Goal: Use online tool/utility: Utilize a website feature to perform a specific function

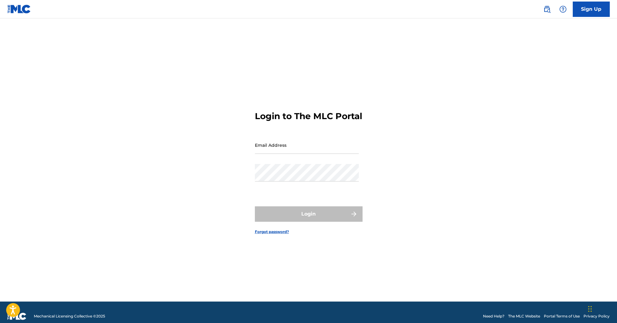
click at [305, 154] on input "Email Address" at bounding box center [307, 145] width 104 height 18
type input "[PERSON_NAME][EMAIL_ADDRESS][DOMAIN_NAME]"
click at [301, 187] on div "Password" at bounding box center [307, 178] width 104 height 28
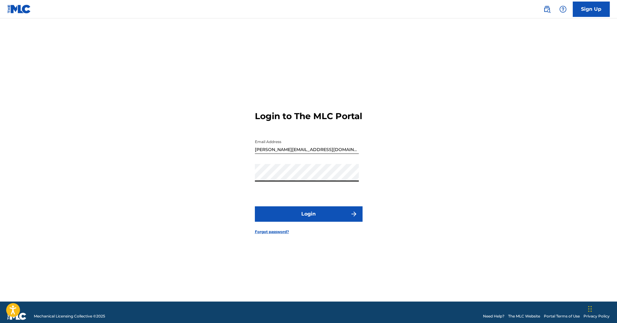
click at [316, 216] on button "Login" at bounding box center [309, 213] width 108 height 15
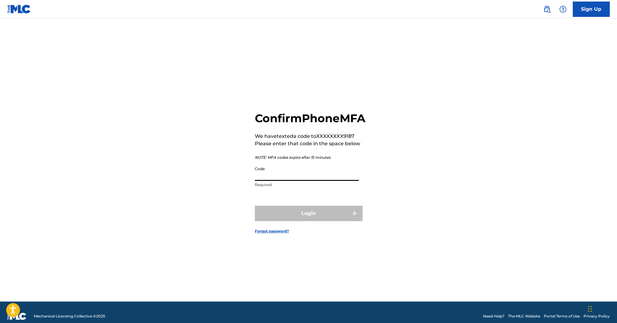
click at [268, 176] on input "Code" at bounding box center [307, 172] width 104 height 18
paste input "439907"
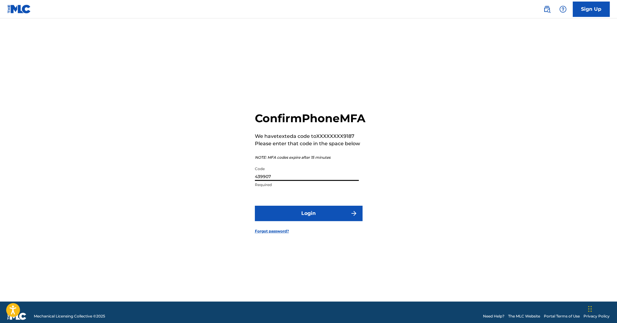
type input "439907"
click at [315, 220] on button "Login" at bounding box center [309, 213] width 108 height 15
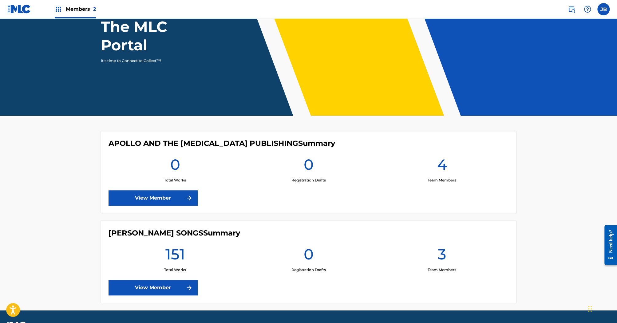
scroll to position [81, 0]
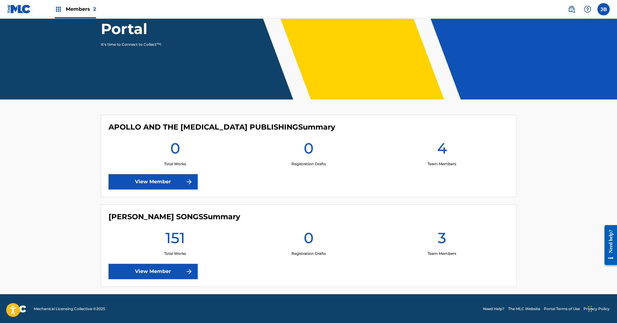
click at [176, 265] on link "View Member" at bounding box center [152, 271] width 89 height 15
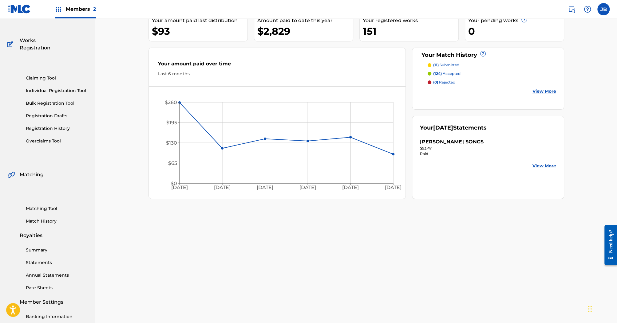
scroll to position [52, 0]
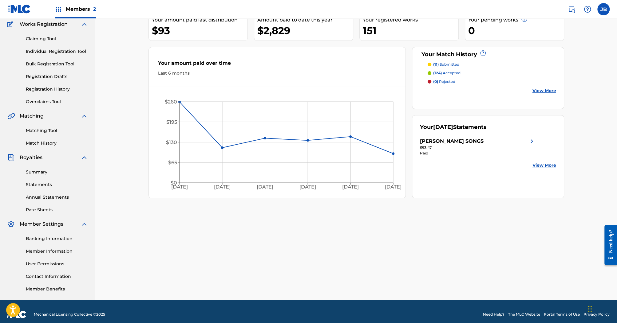
click at [44, 130] on link "Matching Tool" at bounding box center [57, 131] width 62 height 6
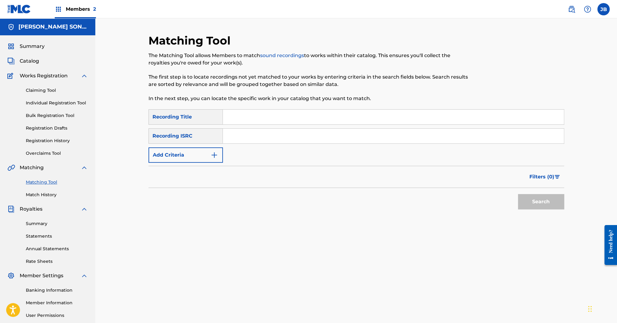
click at [212, 156] on img "Search Form" at bounding box center [213, 154] width 7 height 7
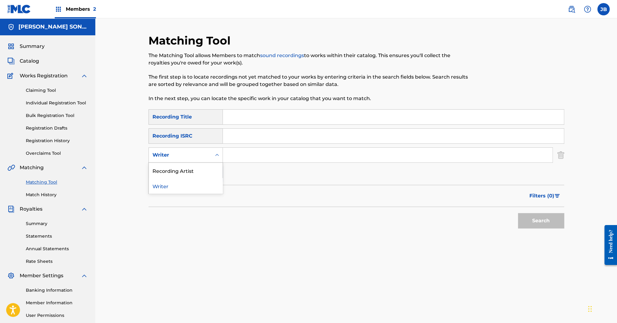
click at [214, 150] on div "Search Form" at bounding box center [216, 155] width 11 height 11
click at [206, 170] on div "Recording Artist" at bounding box center [186, 170] width 74 height 15
click at [238, 160] on input "Search Form" at bounding box center [387, 155] width 329 height 15
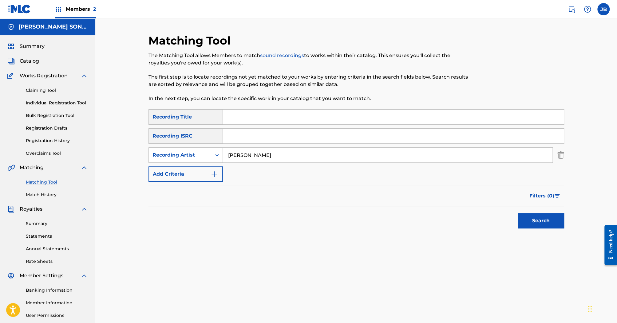
type input "[PERSON_NAME]"
click at [518, 213] on button "Search" at bounding box center [541, 220] width 46 height 15
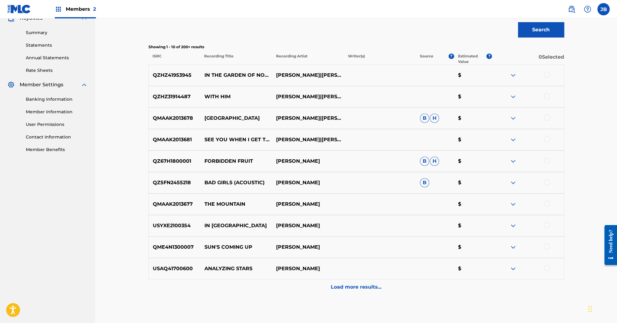
scroll to position [192, 0]
click at [342, 287] on p "Load more results..." at bounding box center [356, 286] width 51 height 7
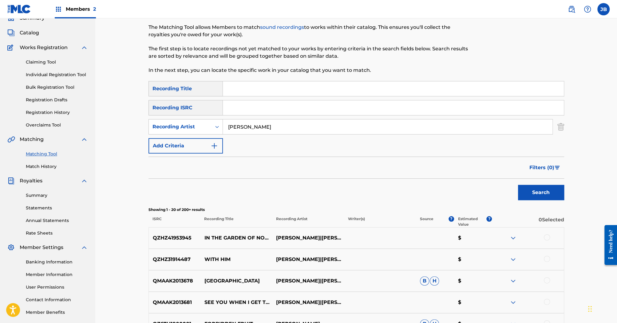
scroll to position [0, 0]
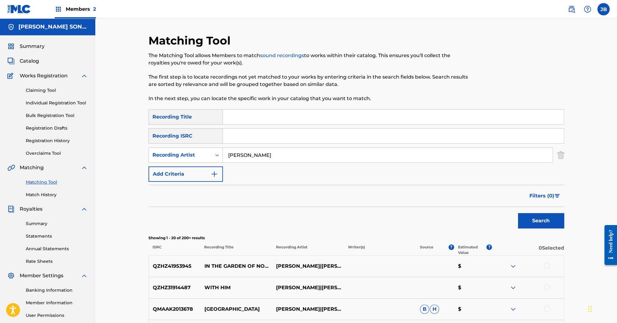
click at [37, 194] on link "Match History" at bounding box center [57, 195] width 62 height 6
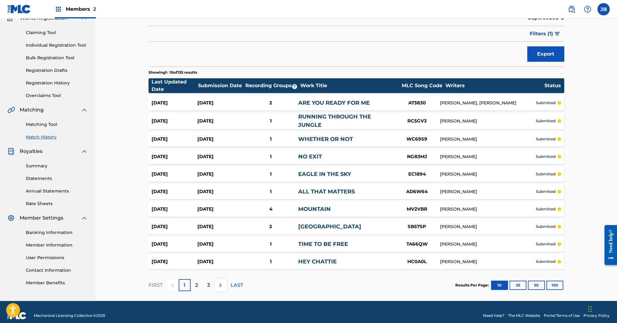
scroll to position [58, 0]
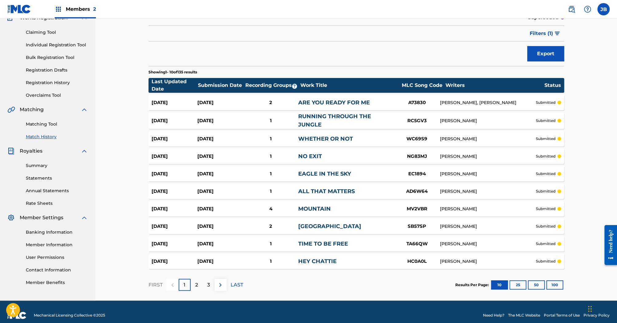
click at [518, 282] on button "25" at bounding box center [517, 285] width 17 height 9
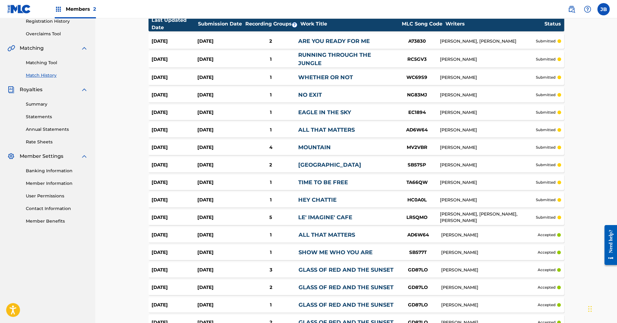
scroll to position [120, 0]
click at [53, 60] on link "Matching Tool" at bounding box center [57, 62] width 62 height 6
